Goal: Information Seeking & Learning: Compare options

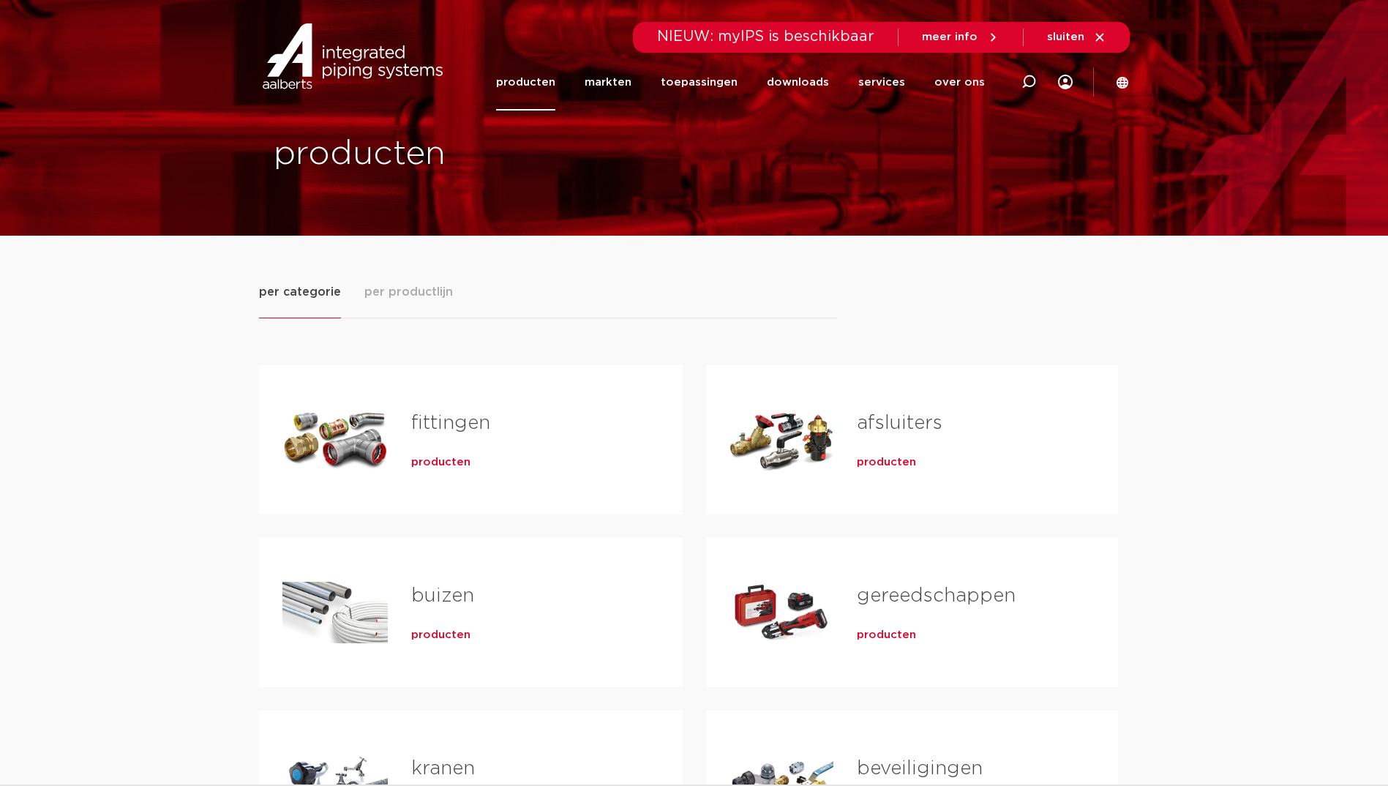
click at [448, 461] on span "producten" at bounding box center [440, 462] width 59 height 15
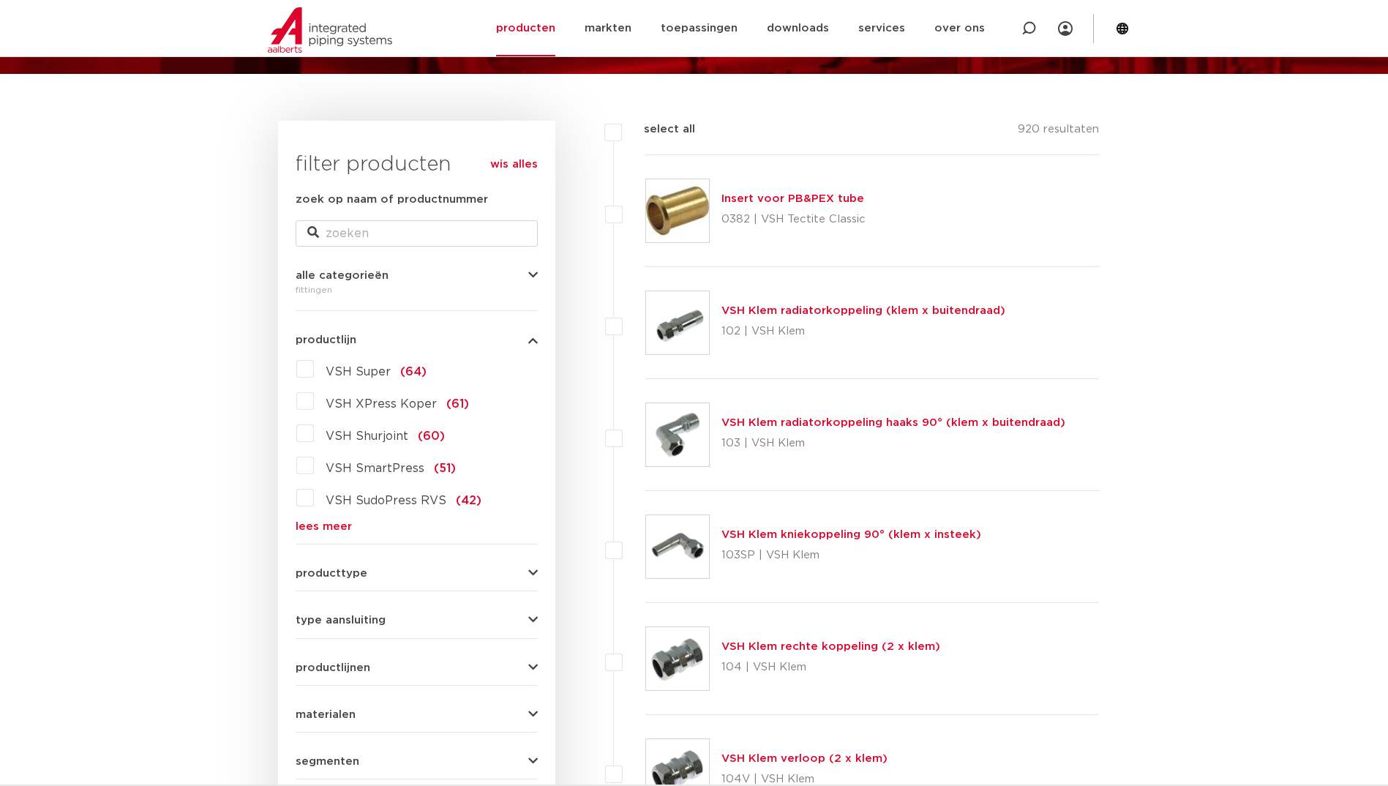
click at [323, 530] on link "lees meer" at bounding box center [417, 526] width 242 height 11
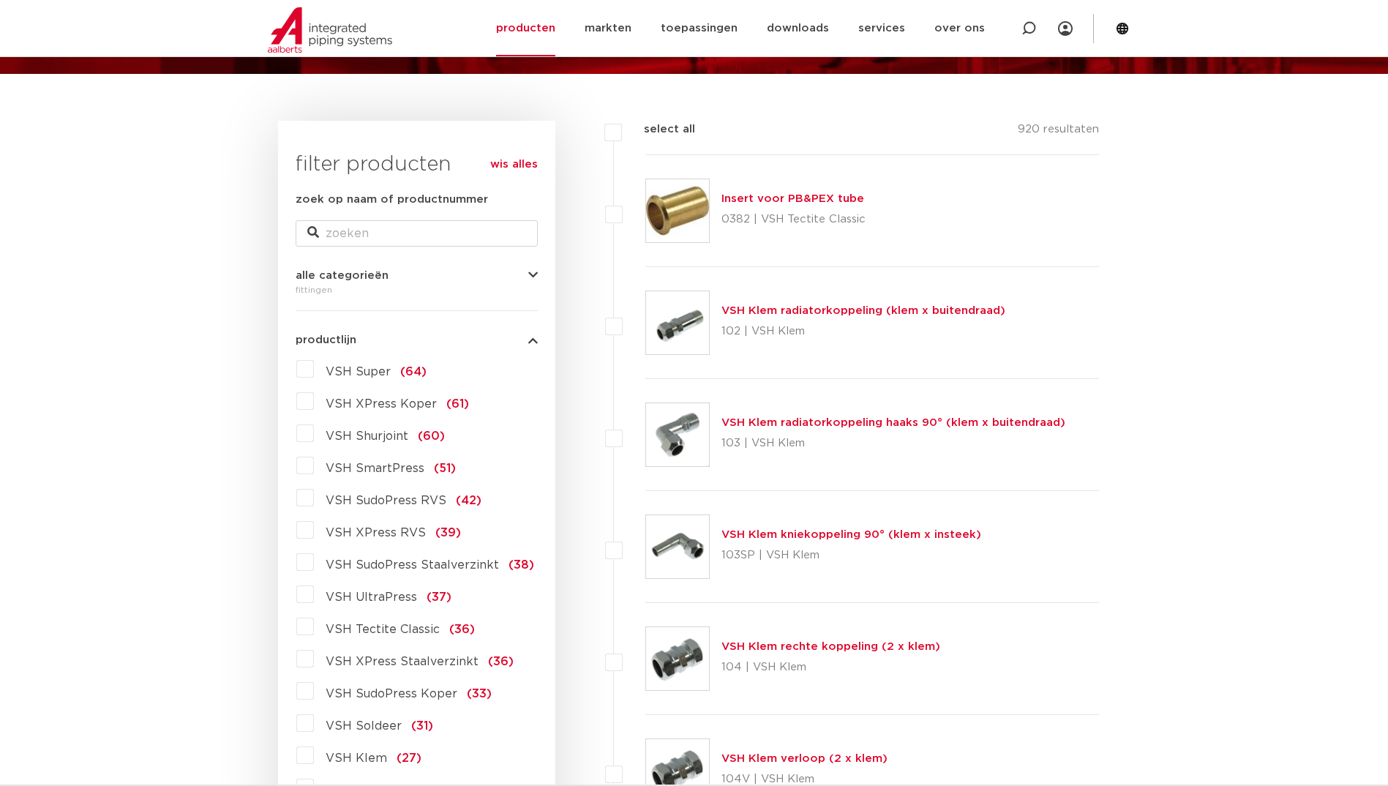
click at [314, 664] on label "VSH XPress Staalverzinkt (36)" at bounding box center [414, 658] width 200 height 23
click at [0, 0] on input "VSH XPress Staalverzinkt (36)" at bounding box center [0, 0] width 0 height 0
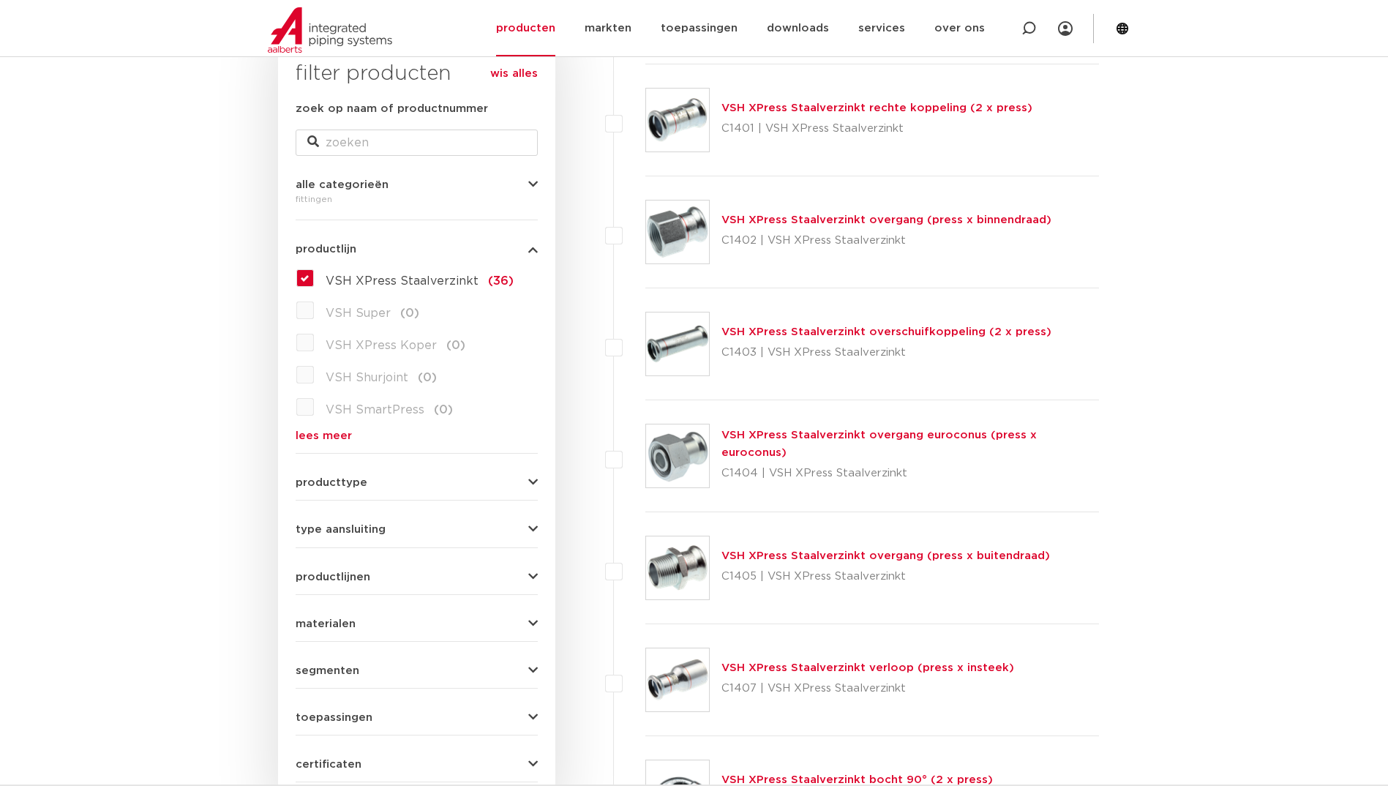
scroll to position [89, 0]
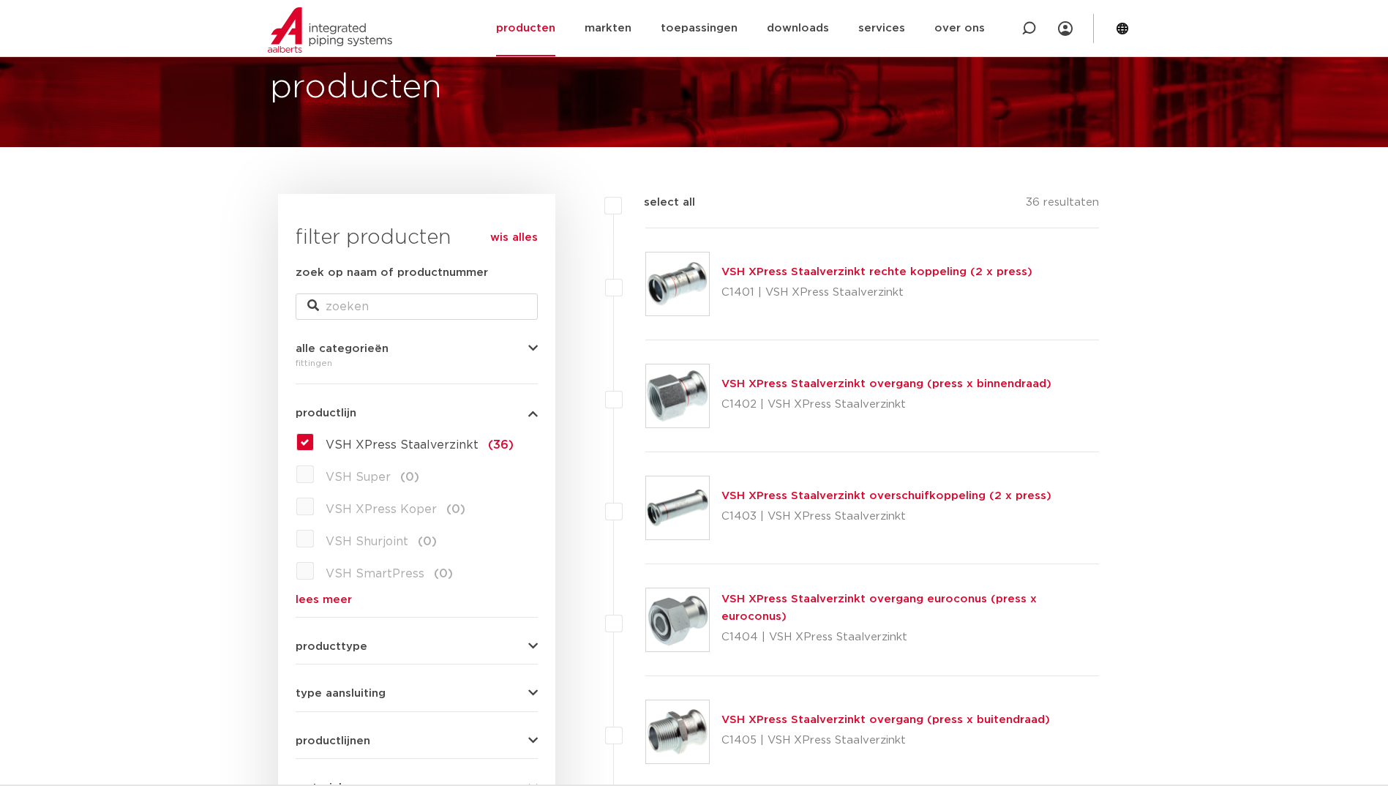
drag, startPoint x: 309, startPoint y: 438, endPoint x: 314, endPoint y: 454, distance: 16.2
click at [314, 438] on label "VSH XPress Staalverzinkt (36)" at bounding box center [414, 441] width 200 height 23
click at [0, 0] on input "VSH XPress Staalverzinkt (36)" at bounding box center [0, 0] width 0 height 0
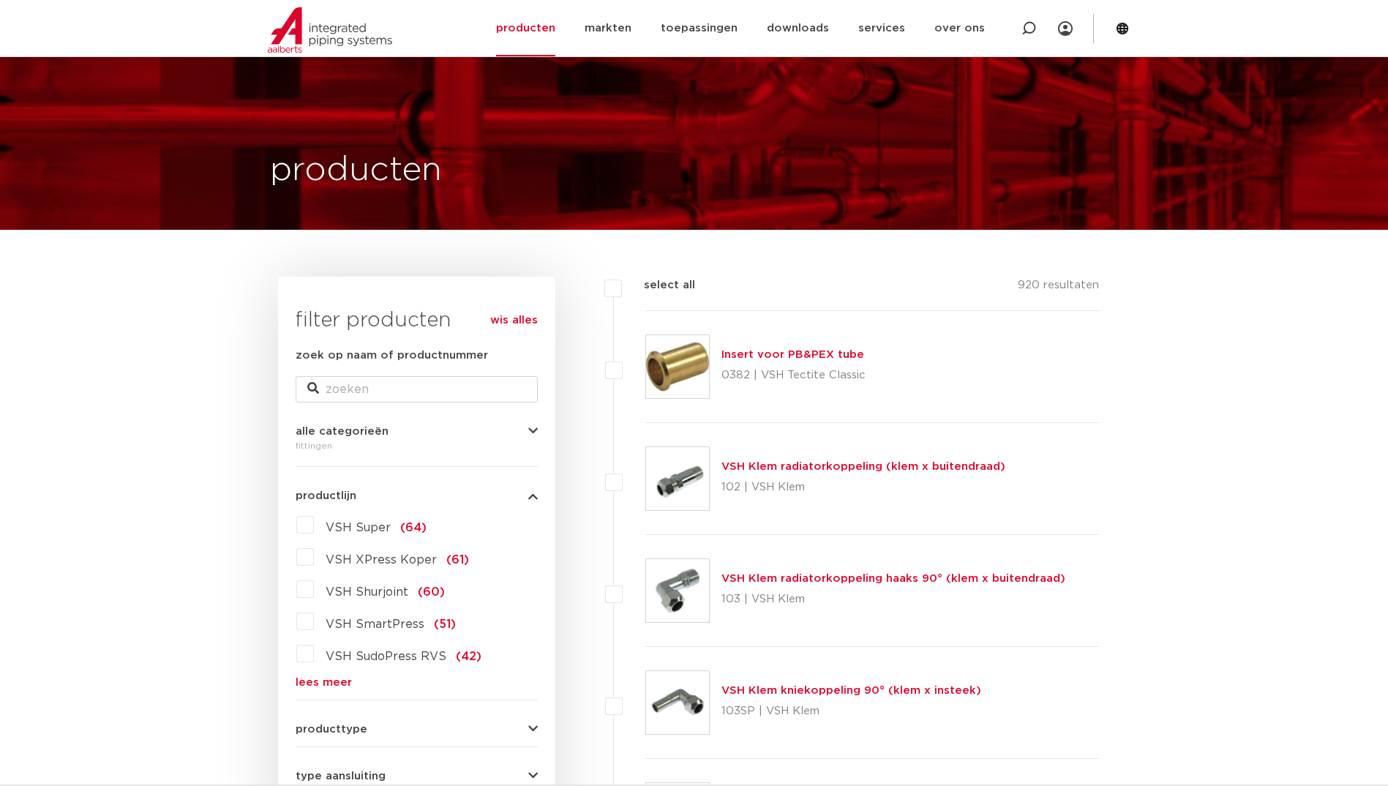
scroll to position [89, 0]
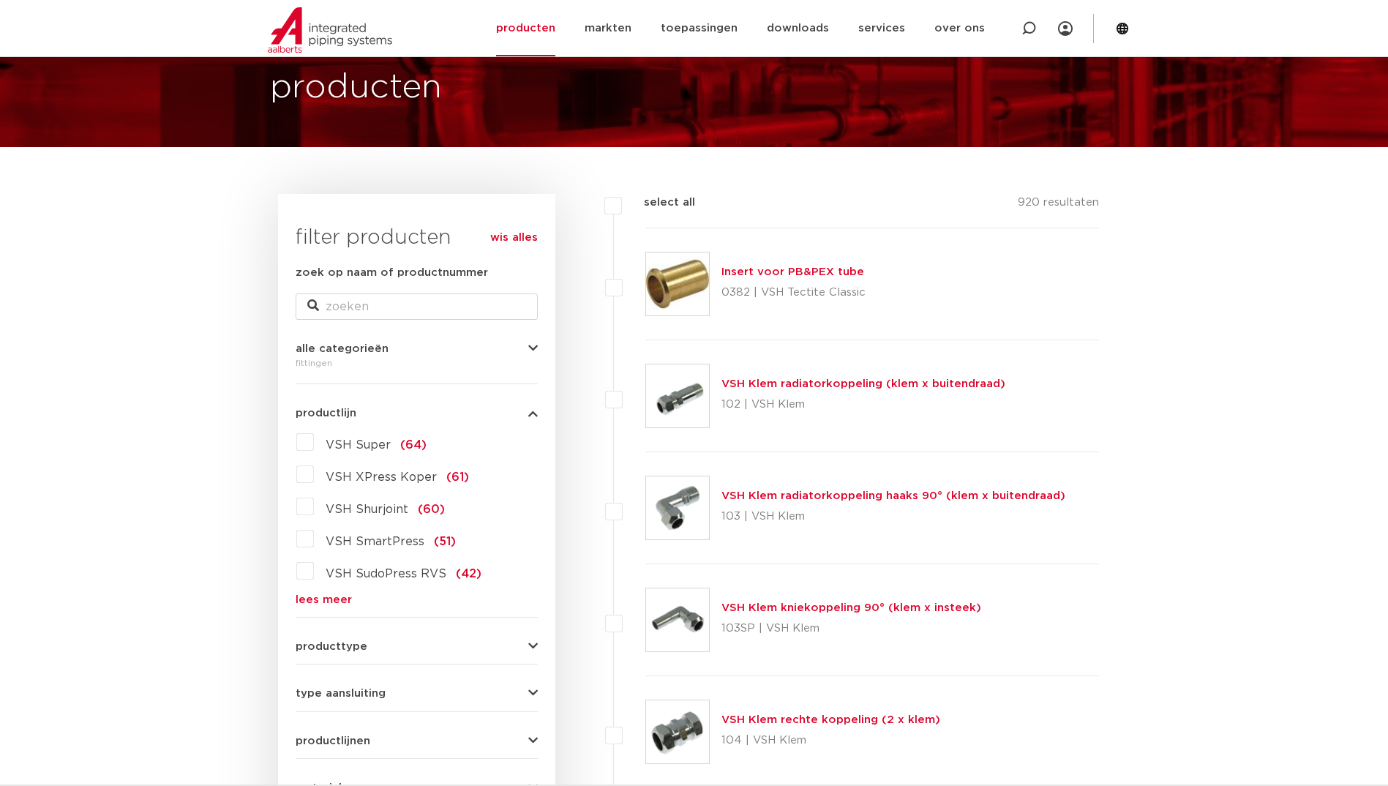
click at [301, 602] on link "lees meer" at bounding box center [417, 599] width 242 height 11
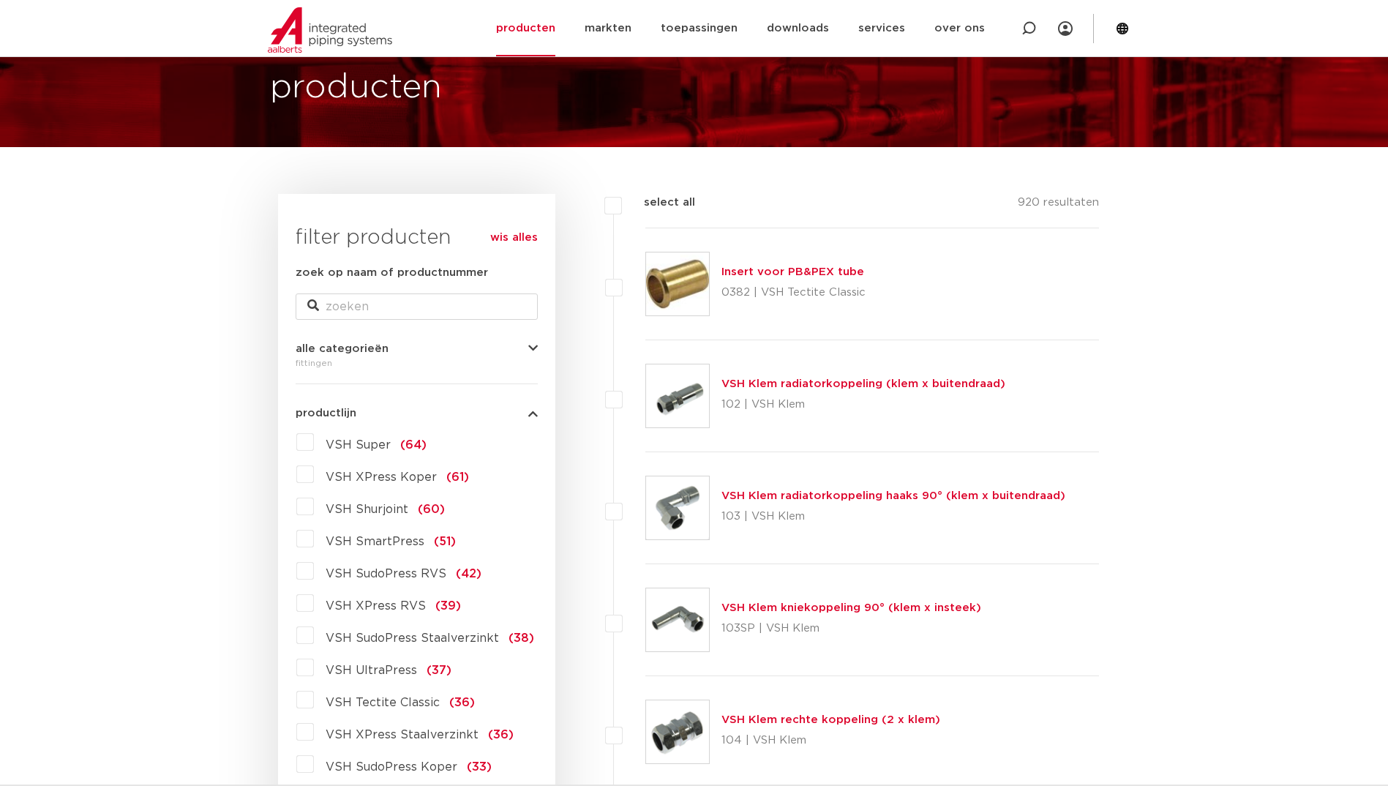
click at [314, 600] on label "VSH XPress RVS (39)" at bounding box center [387, 602] width 147 height 23
click at [0, 0] on input "VSH XPress RVS (39)" at bounding box center [0, 0] width 0 height 0
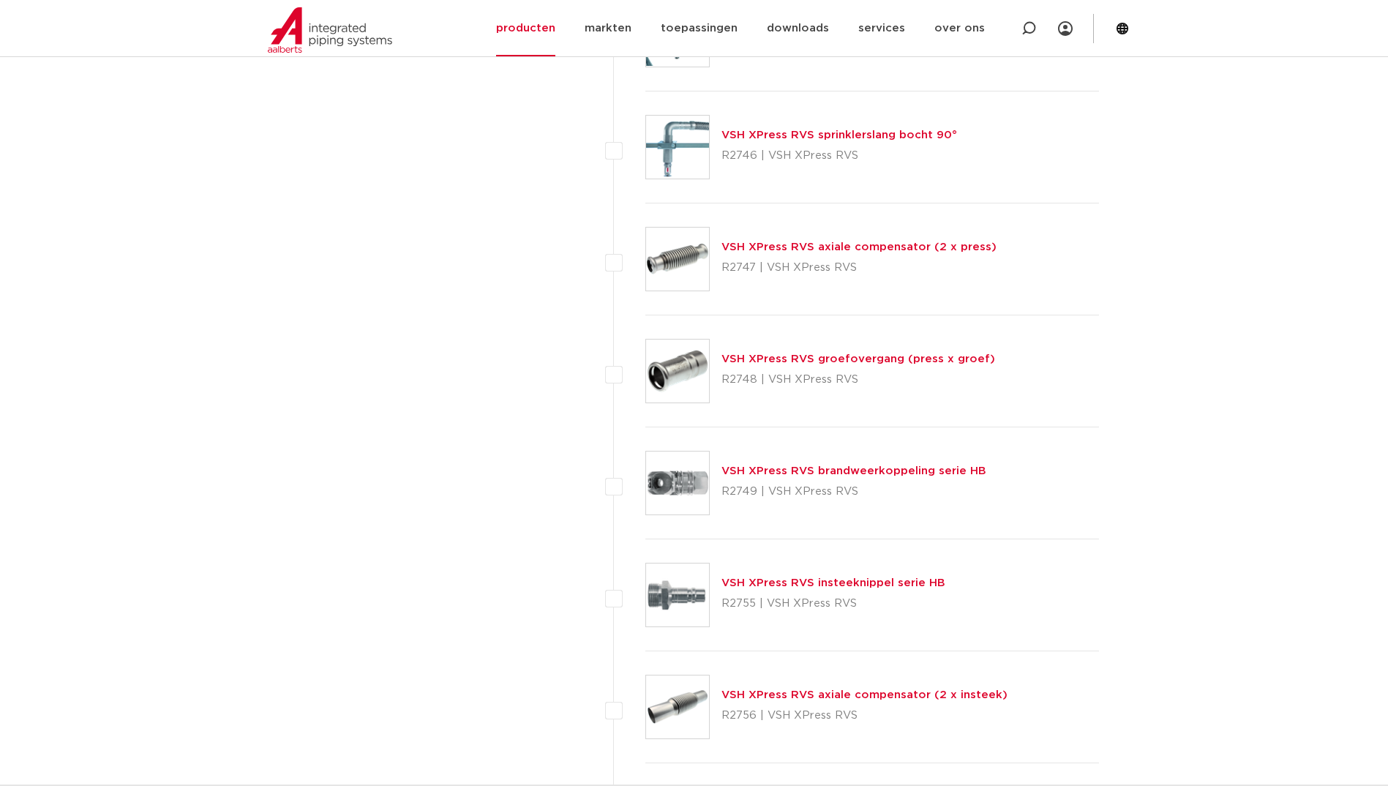
scroll to position [4097, 0]
